Goal: Task Accomplishment & Management: Manage account settings

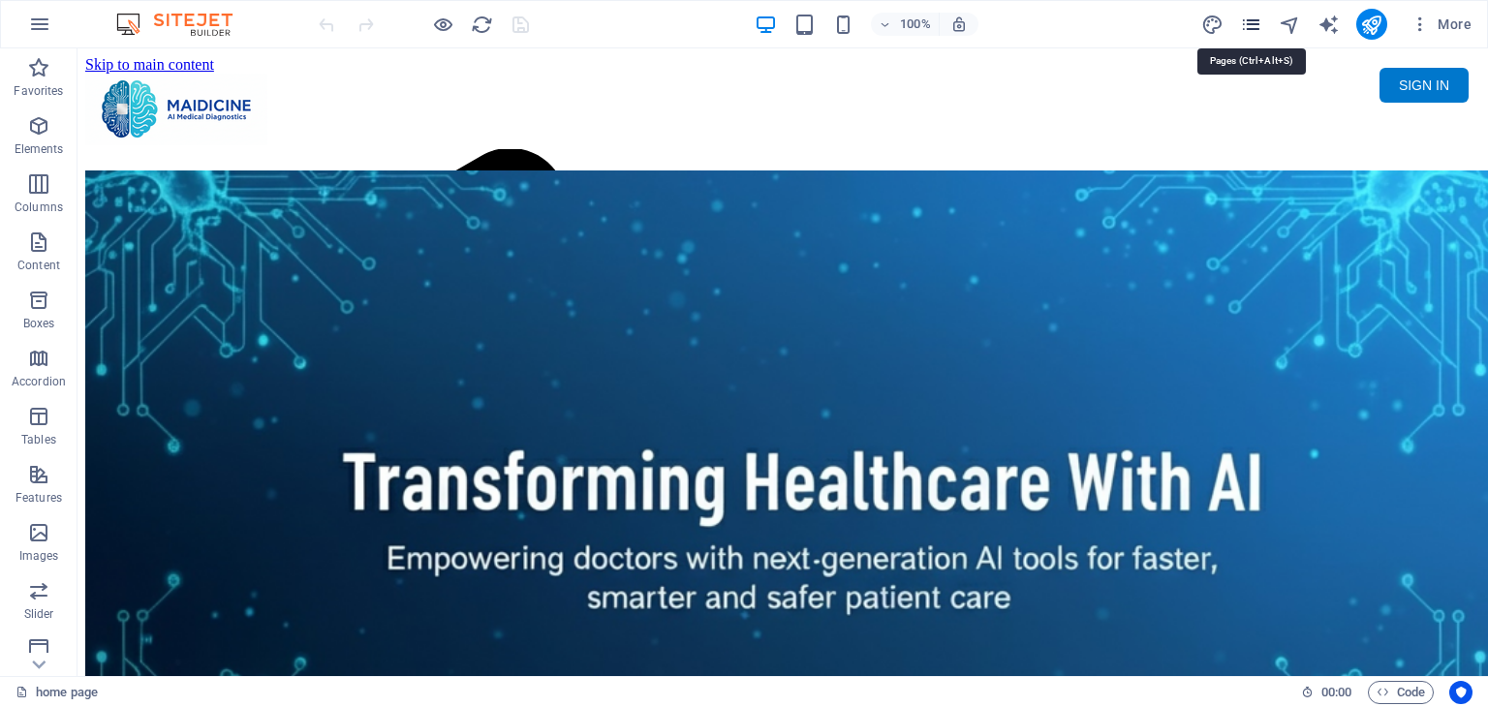
click at [1257, 30] on icon "pages" at bounding box center [1251, 25] width 22 height 22
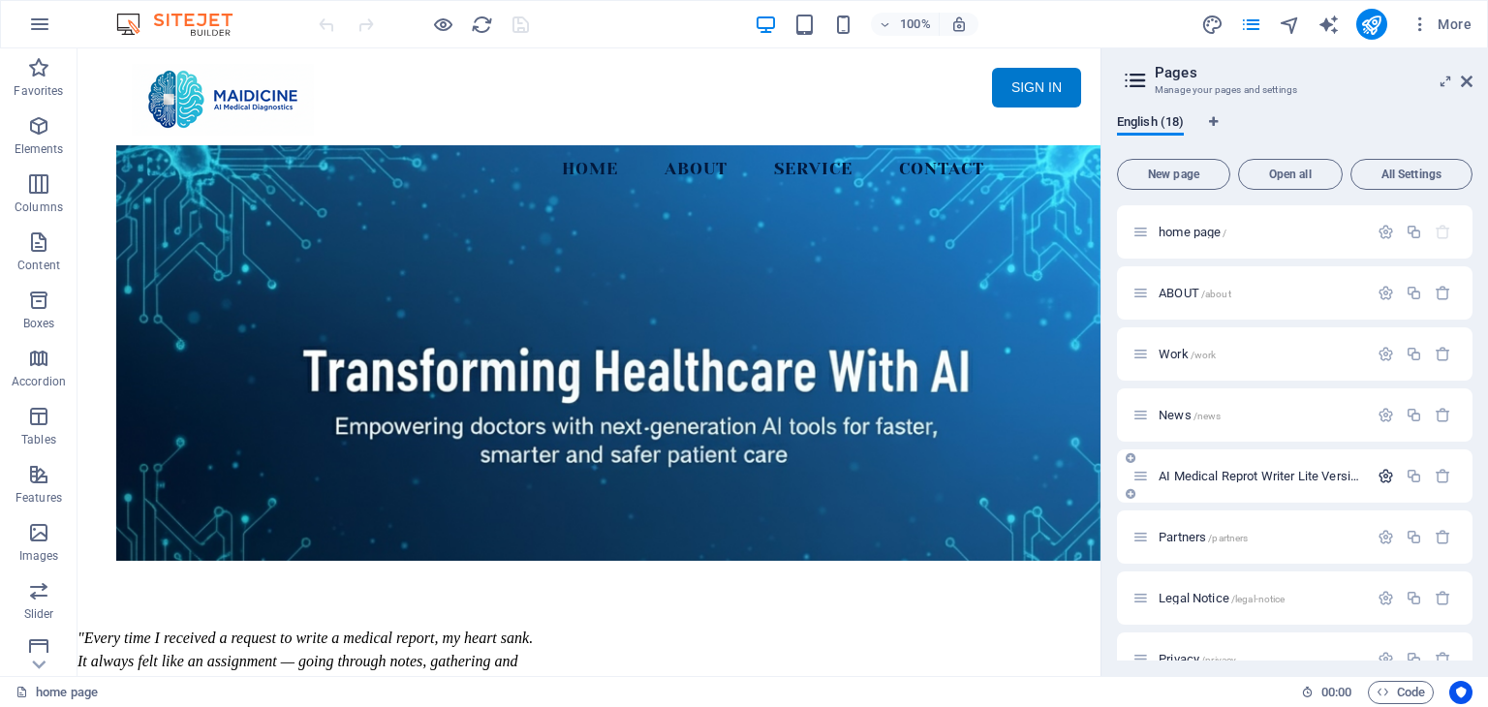
click at [1378, 470] on icon "button" at bounding box center [1386, 476] width 16 height 16
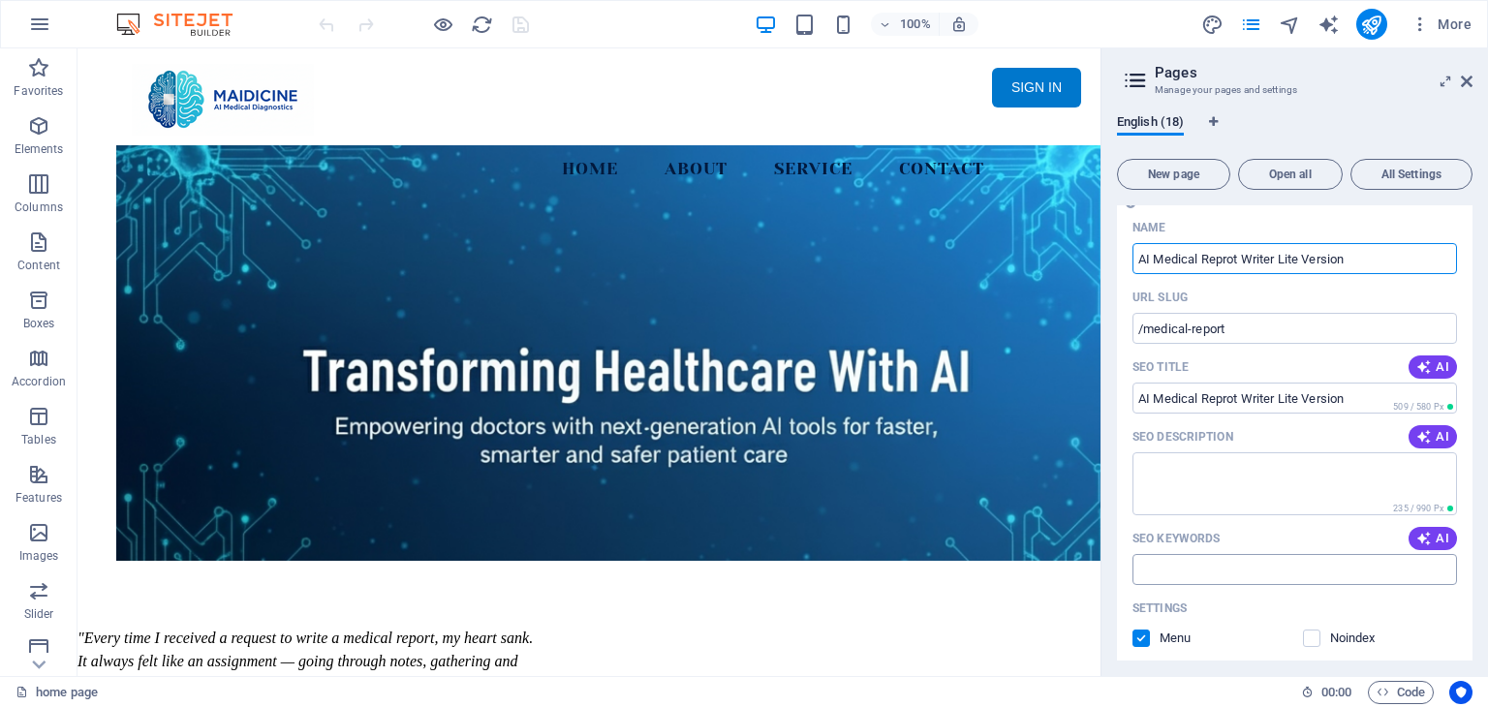
scroll to position [97, 0]
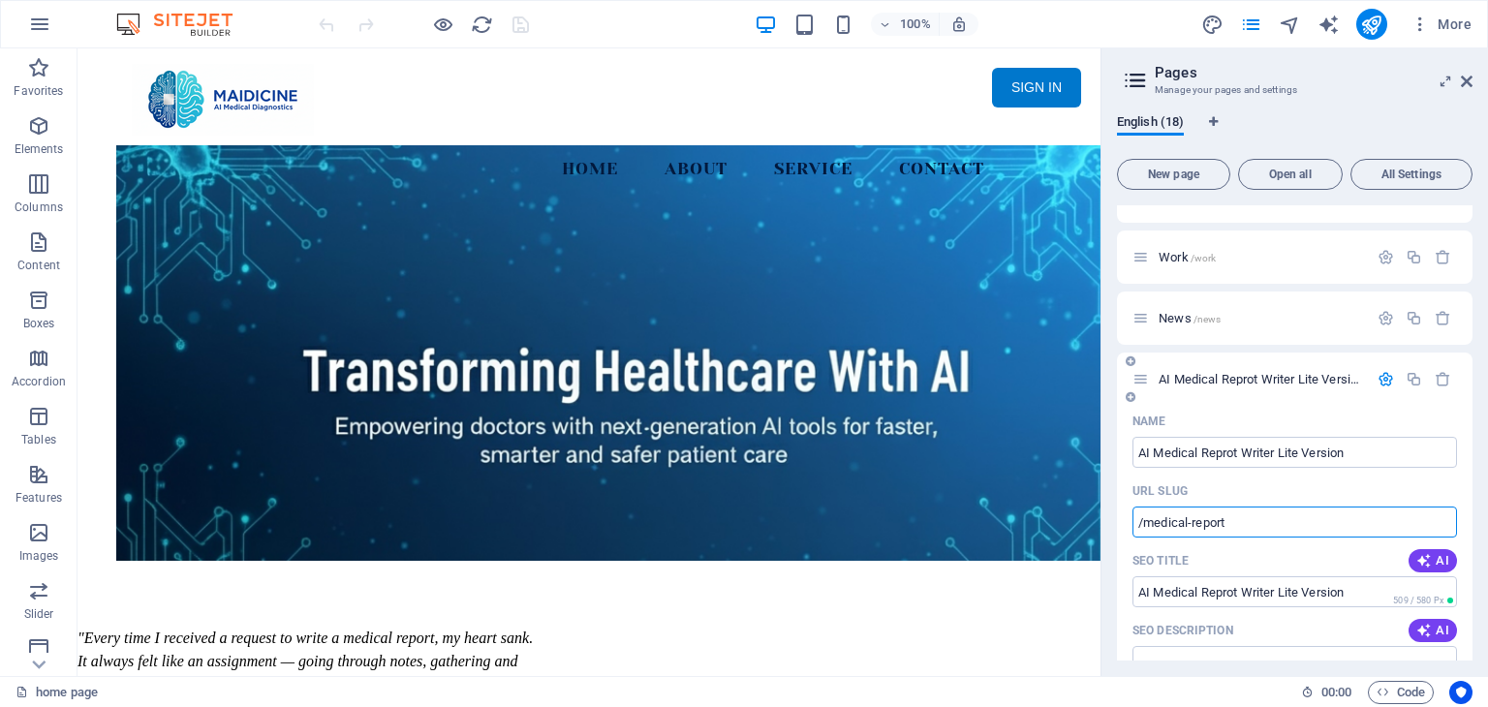
drag, startPoint x: 1242, startPoint y: 519, endPoint x: 1147, endPoint y: 524, distance: 95.1
click at [1147, 524] on input "/medical-report" at bounding box center [1295, 522] width 325 height 31
type input "/dj9200235m%%glfdlkmgKE86FG_345DSFdkfk3"
click at [1380, 380] on icon "button" at bounding box center [1386, 379] width 16 height 16
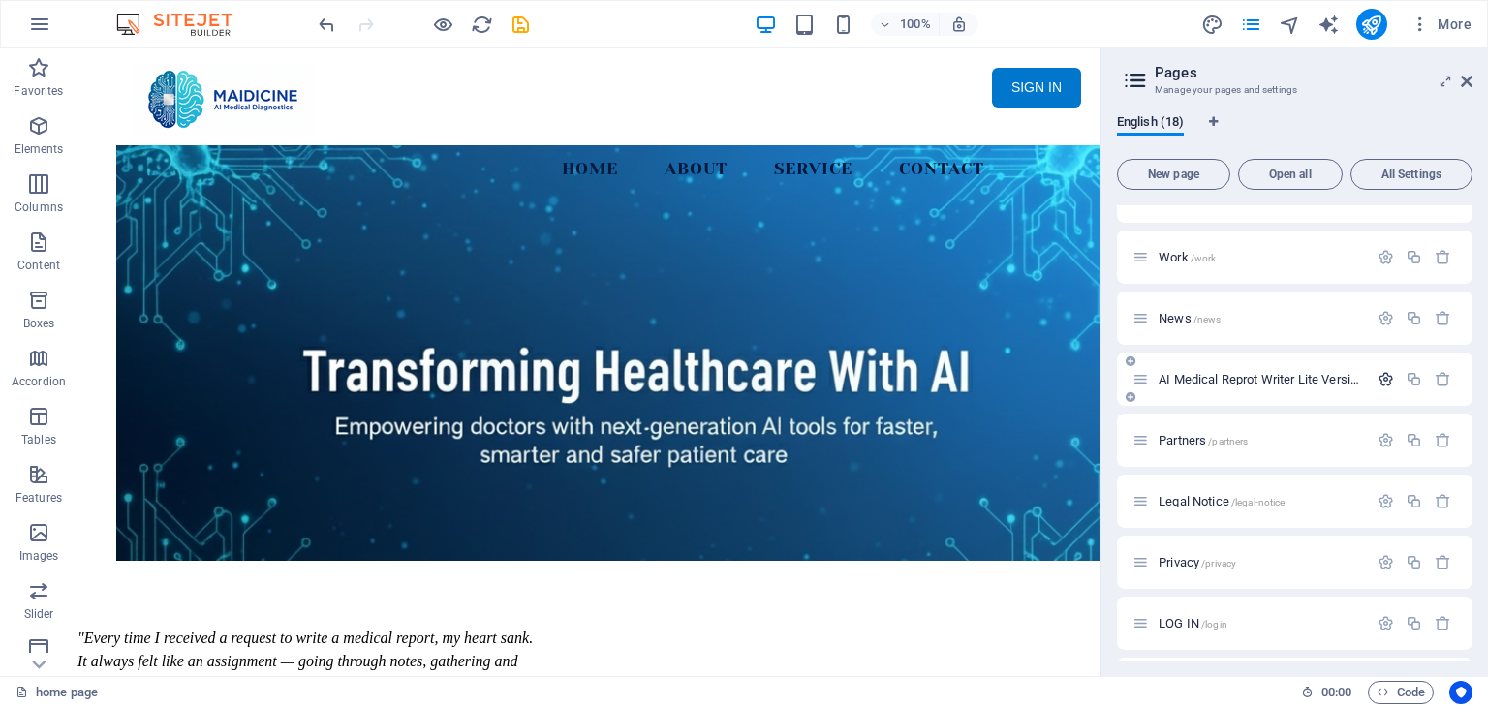
click at [1380, 381] on icon "button" at bounding box center [1386, 379] width 16 height 16
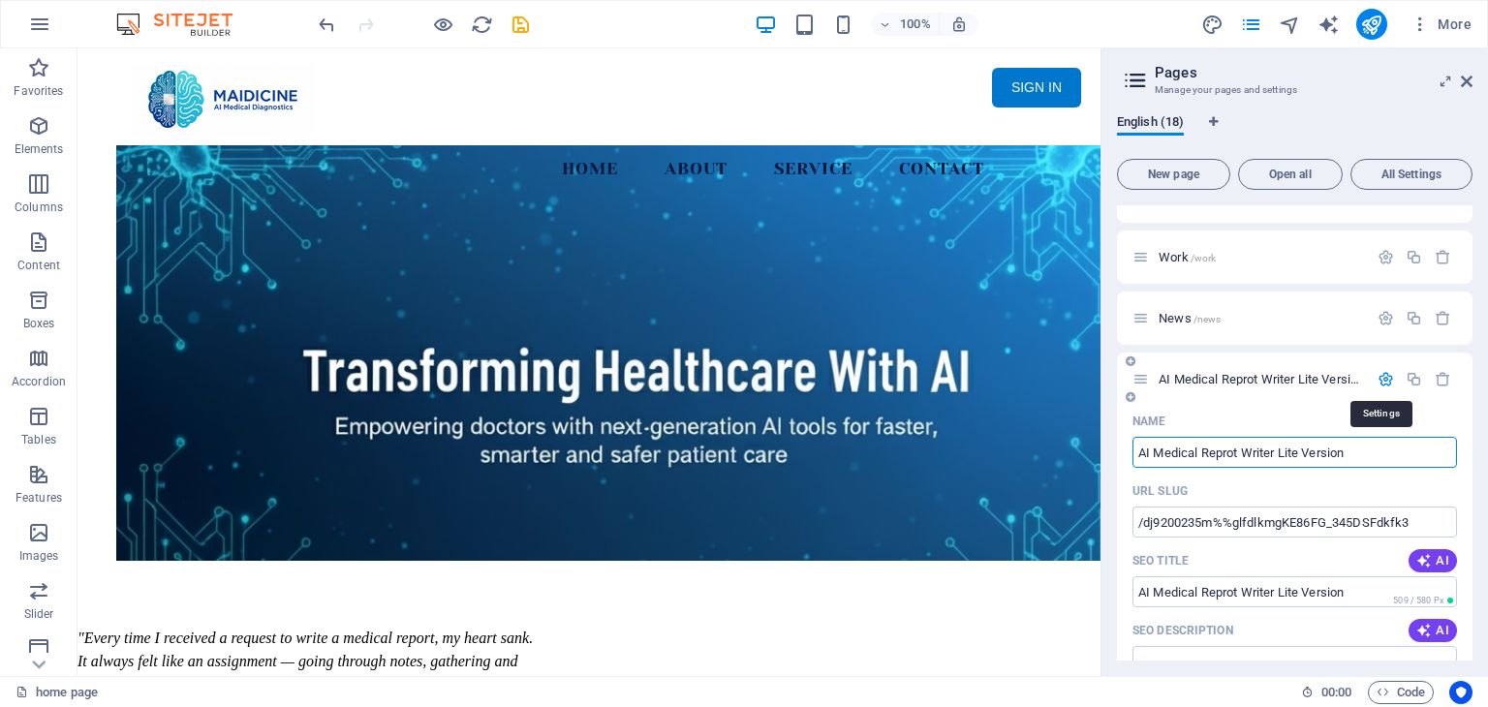
click at [1380, 381] on icon "button" at bounding box center [1386, 379] width 16 height 16
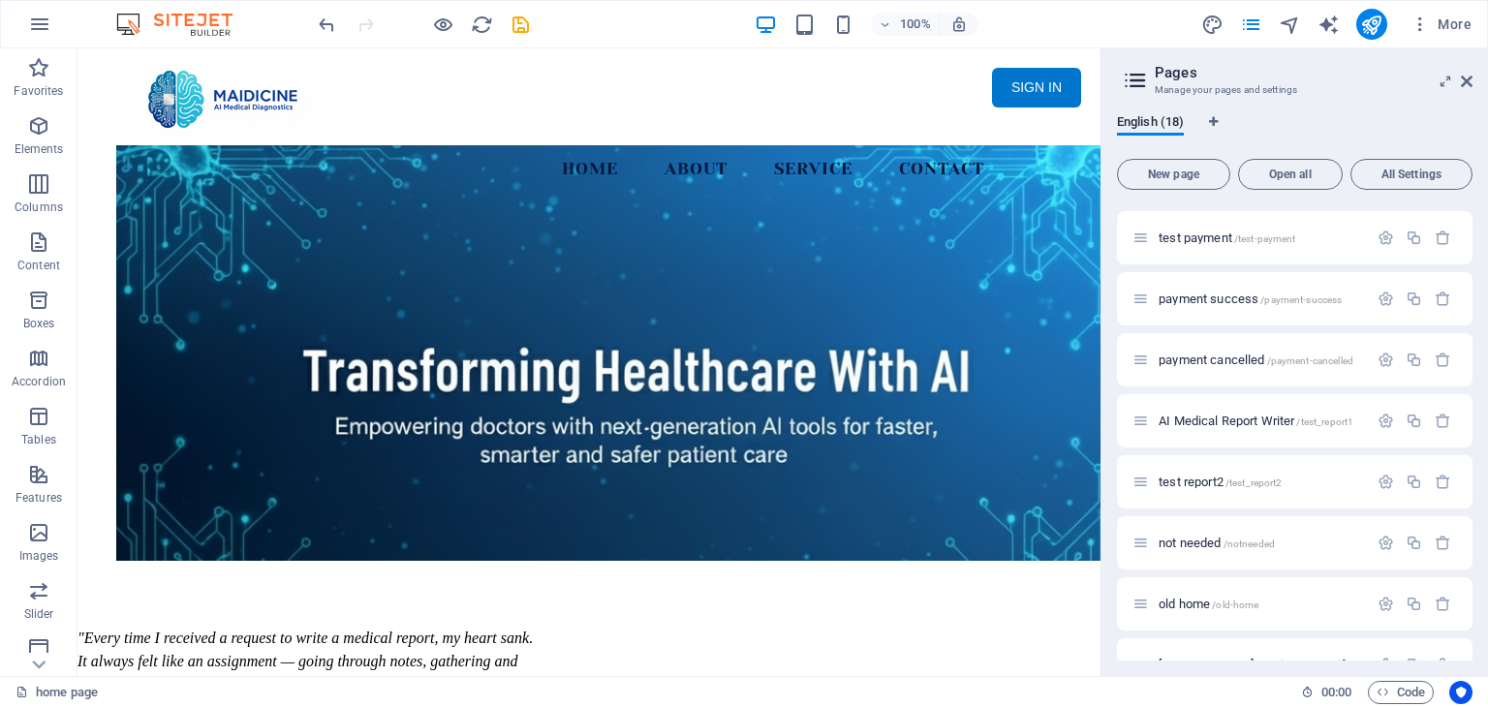
scroll to position [643, 0]
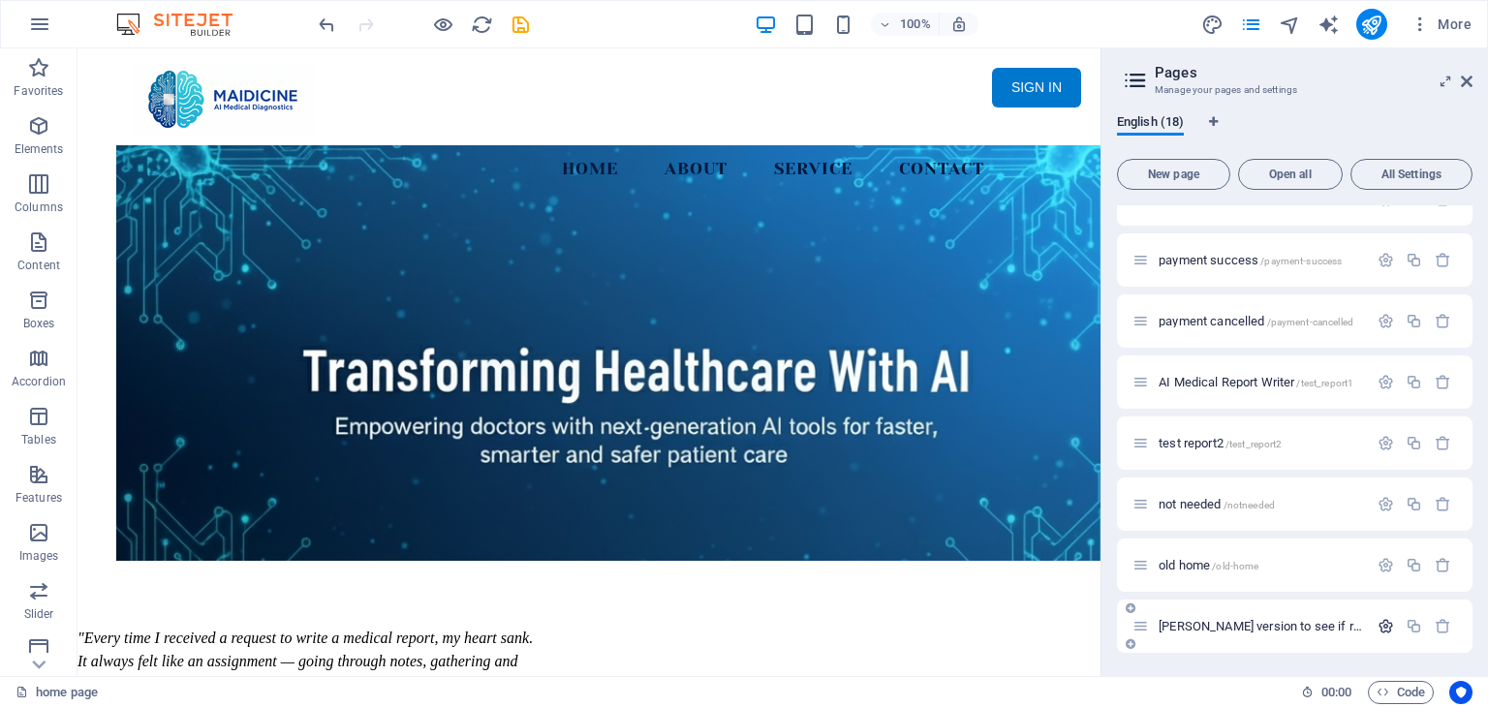
click at [1384, 622] on icon "button" at bounding box center [1386, 626] width 16 height 16
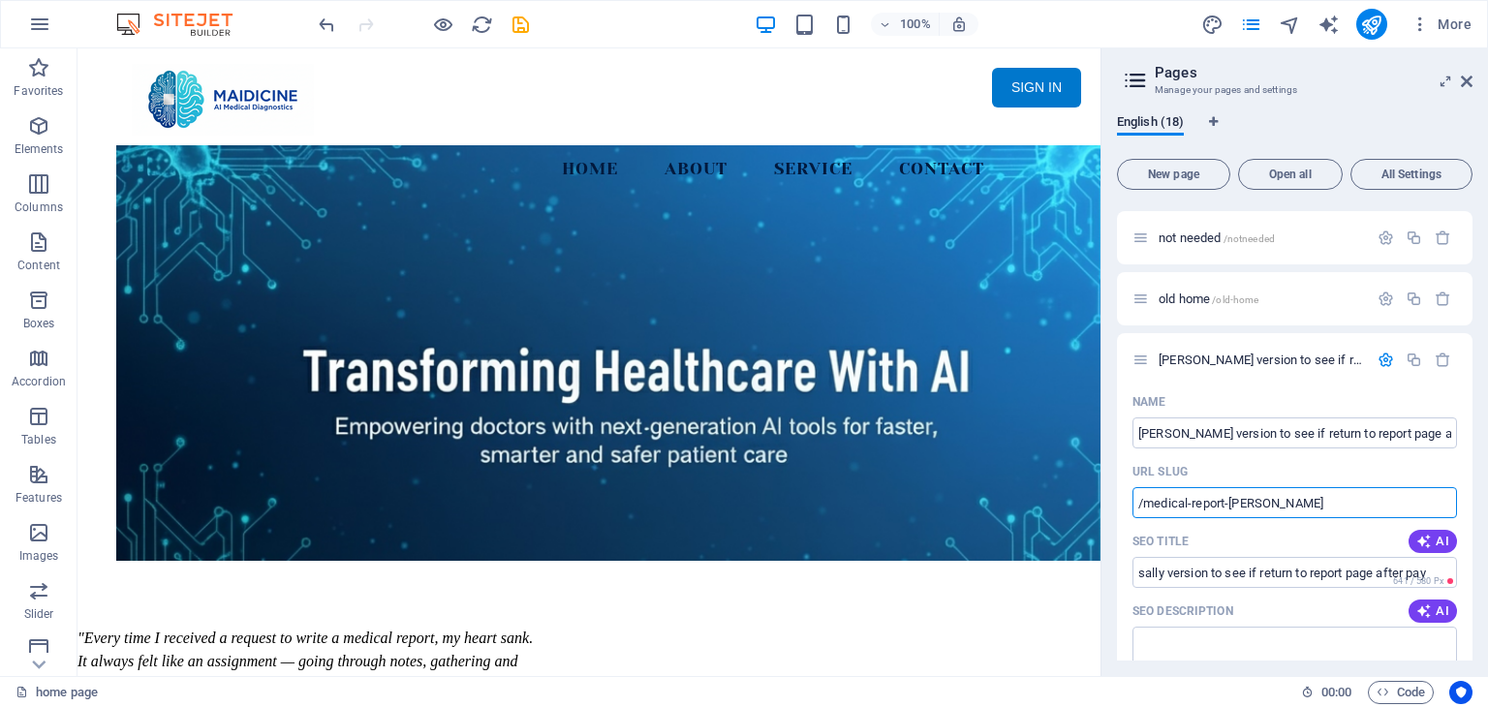
drag, startPoint x: 1283, startPoint y: 497, endPoint x: 1111, endPoint y: 501, distance: 172.5
click at [1111, 501] on div "English (18) New page Open all All Settings home page / ABOUT /about Work /work…" at bounding box center [1295, 388] width 387 height 578
click at [1315, 513] on input "URL SLUG" at bounding box center [1295, 502] width 325 height 31
drag, startPoint x: 1327, startPoint y: 505, endPoint x: 1291, endPoint y: 501, distance: 36.1
click at [1291, 501] on input "%RTTFGSDFGEsdfsdg46765365492813" at bounding box center [1295, 502] width 325 height 31
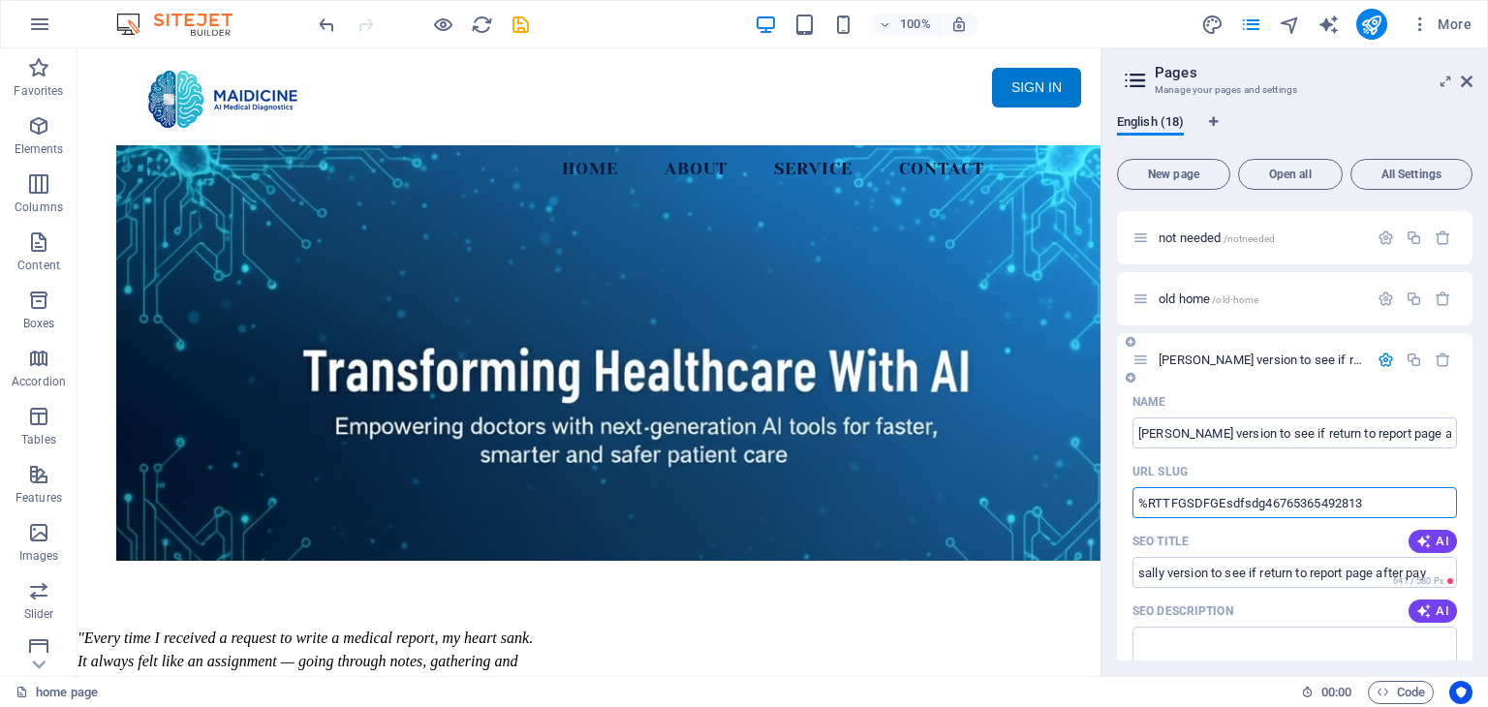
click at [1189, 506] on input "%RTTFGSDFGEsdfsdg46765365492813" at bounding box center [1295, 502] width 325 height 31
paste input "53654"
click at [1171, 505] on input "%RTTFG53654SDFGEsdfsdg46765365492813" at bounding box center [1295, 502] width 325 height 31
paste input "53654"
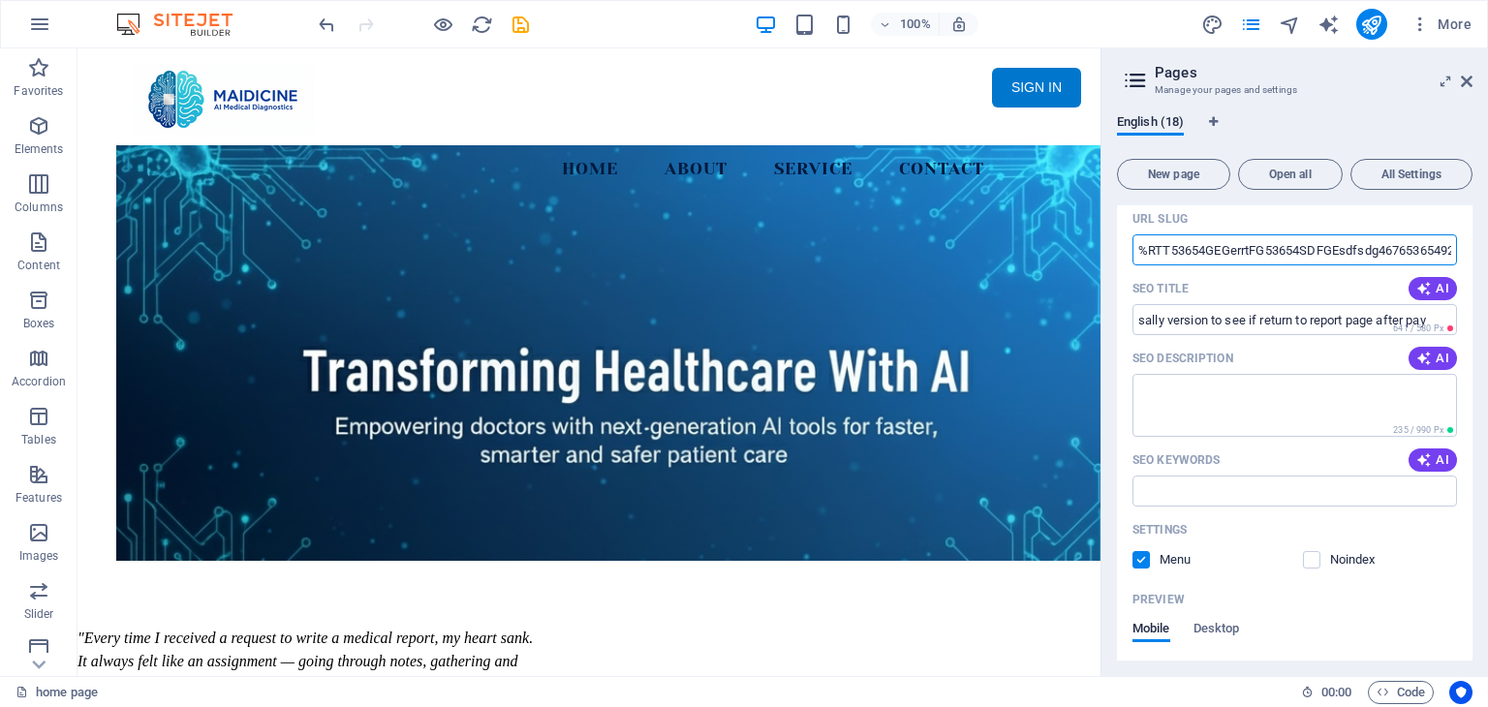
scroll to position [969, 0]
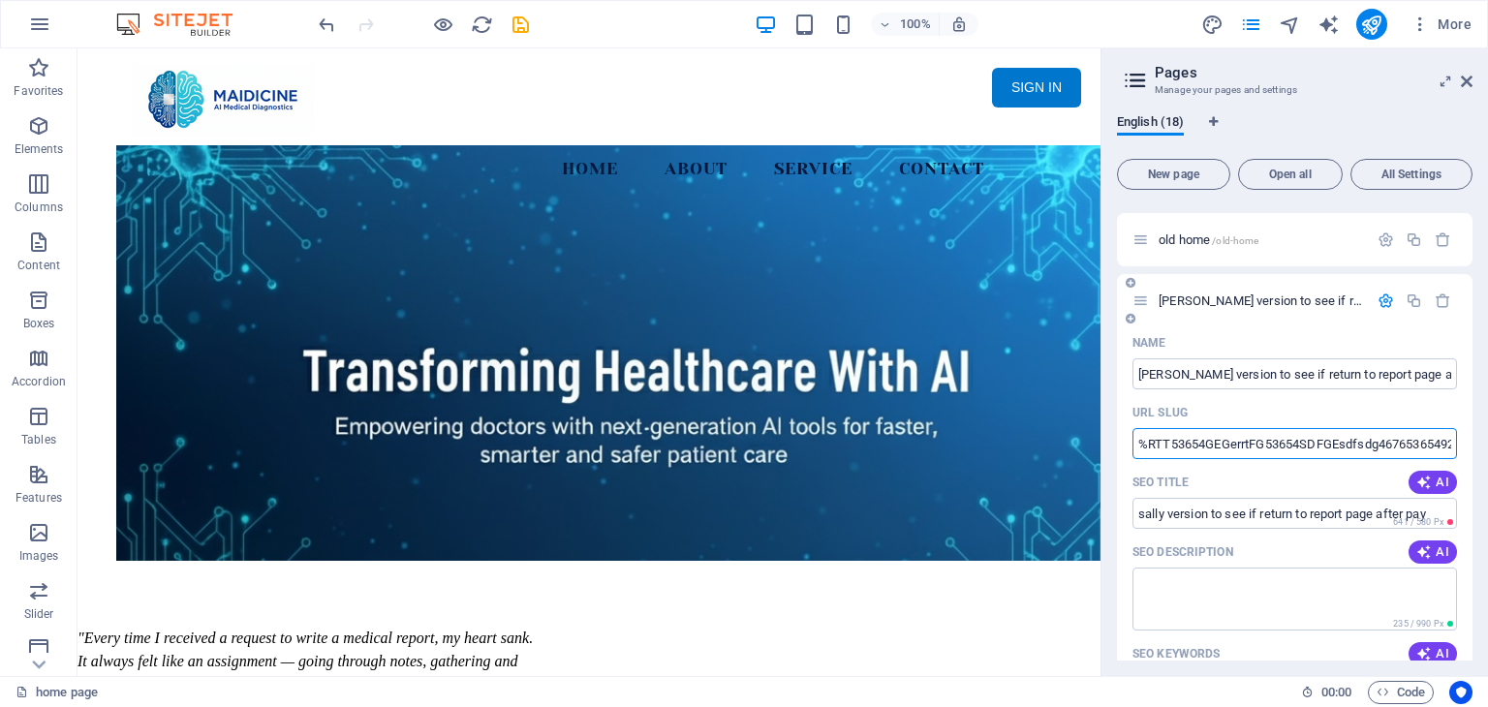
type input "%RTT53654GEGerrtFG53654SDFGEsdfsdg46765365492813"
click at [1382, 297] on icon "button" at bounding box center [1386, 301] width 16 height 16
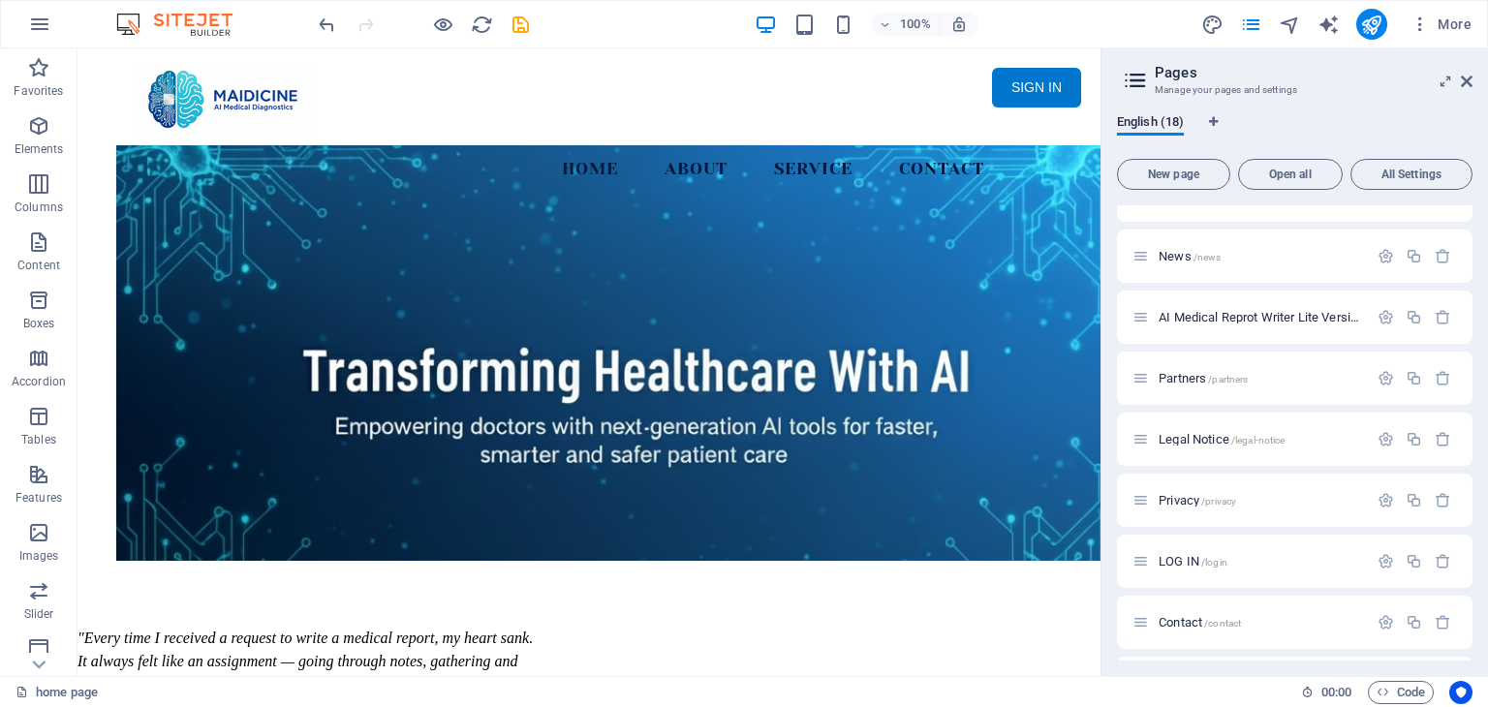
scroll to position [0, 0]
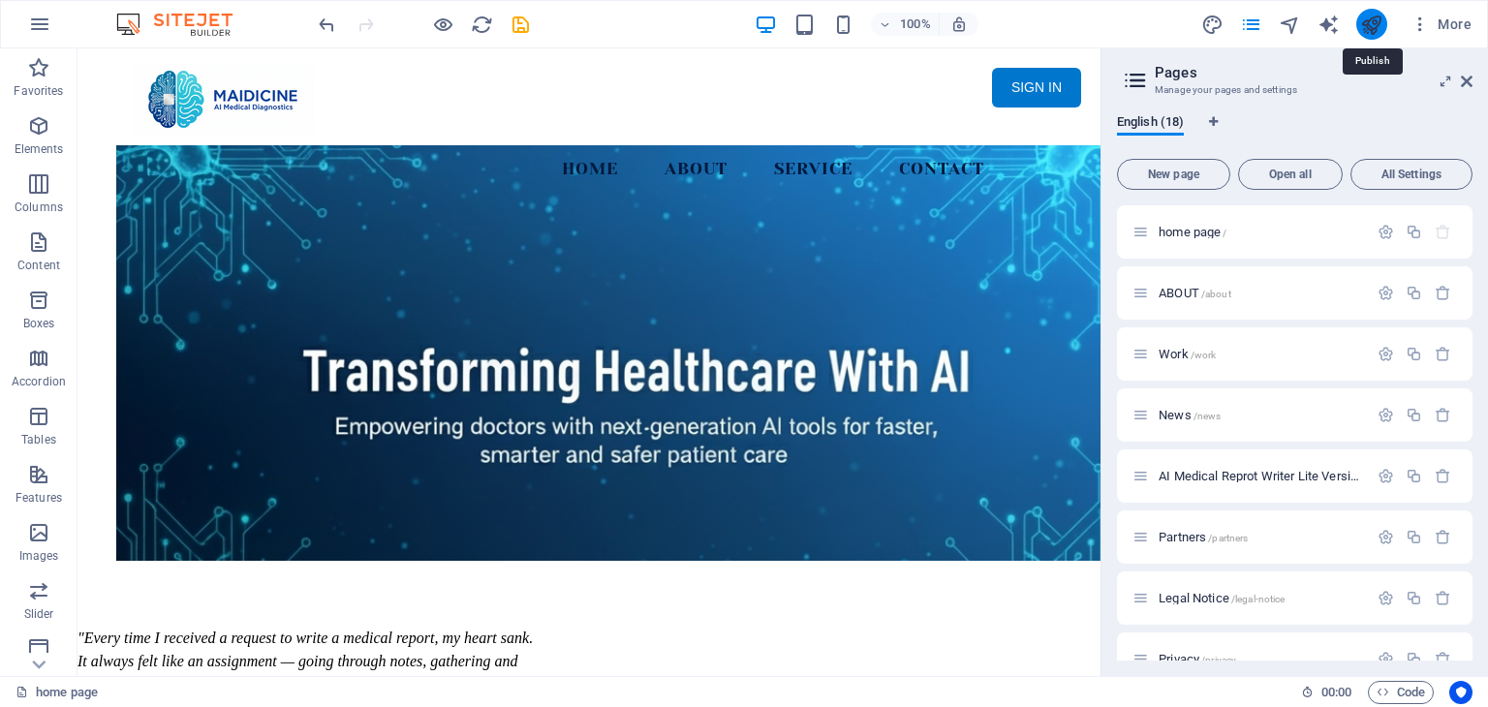
click at [1365, 20] on icon "publish" at bounding box center [1372, 25] width 22 height 22
